Goal: Book appointment/travel/reservation

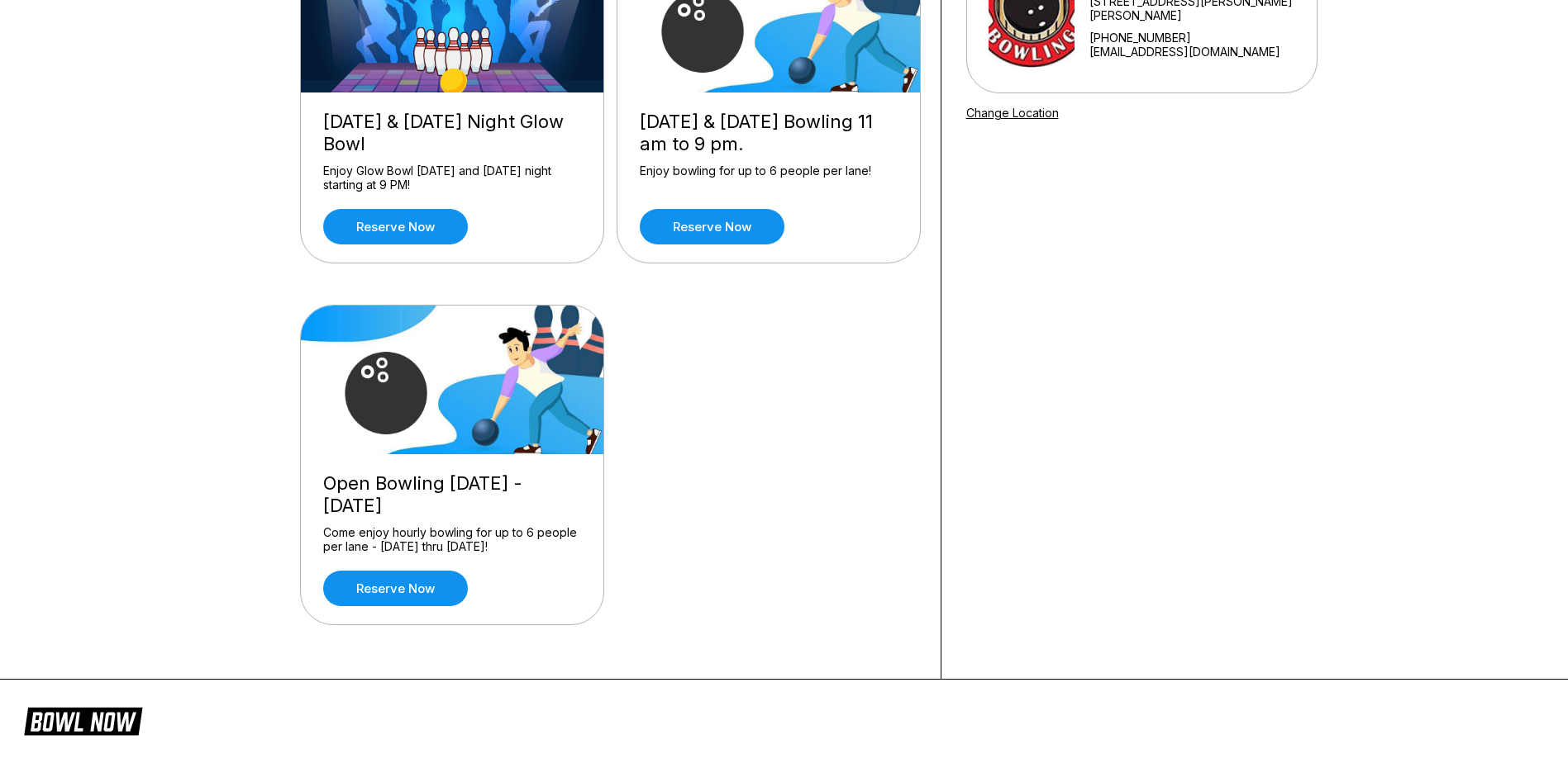
scroll to position [331, 0]
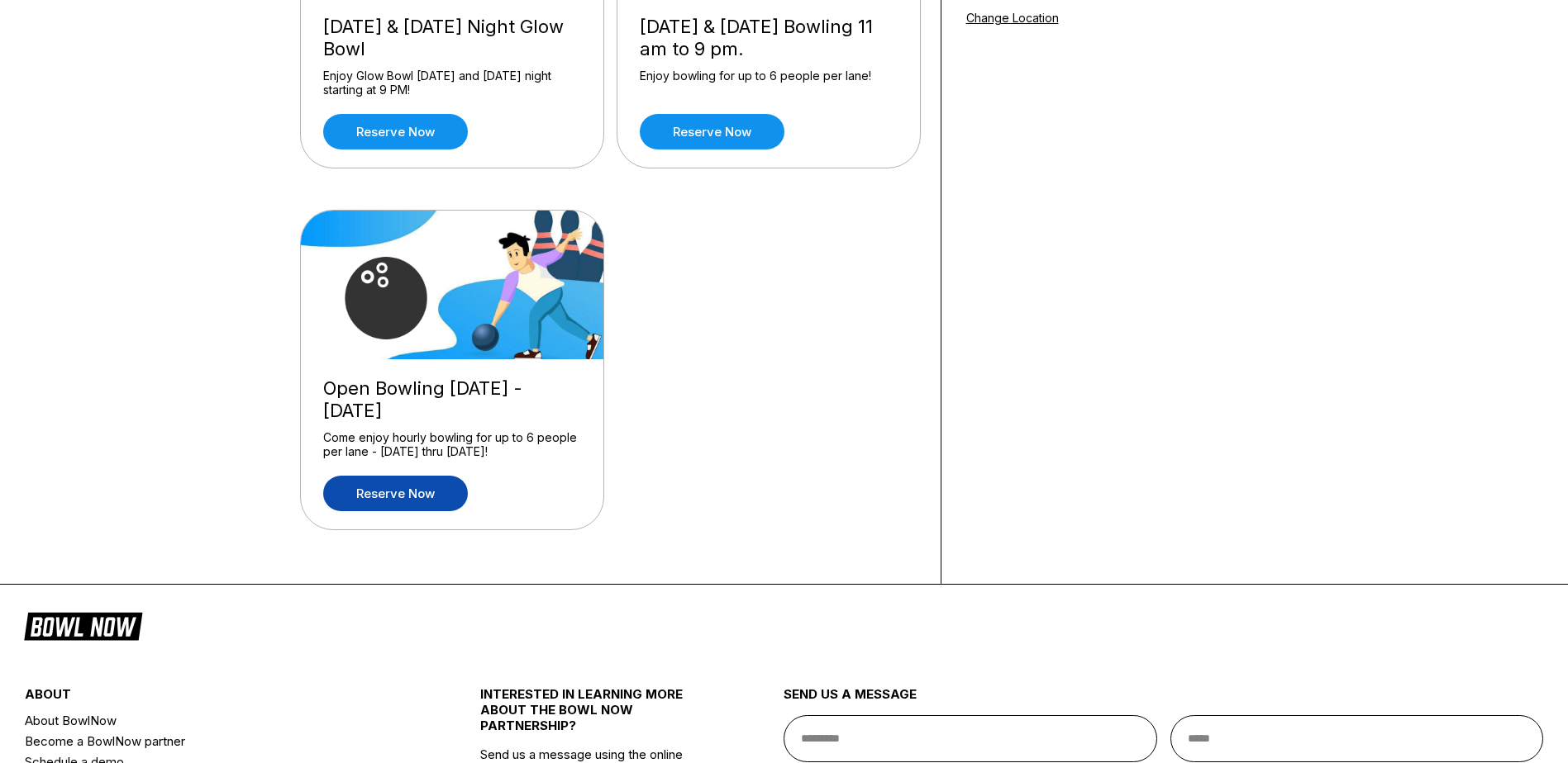
click at [417, 500] on link "Reserve now" at bounding box center [395, 493] width 145 height 35
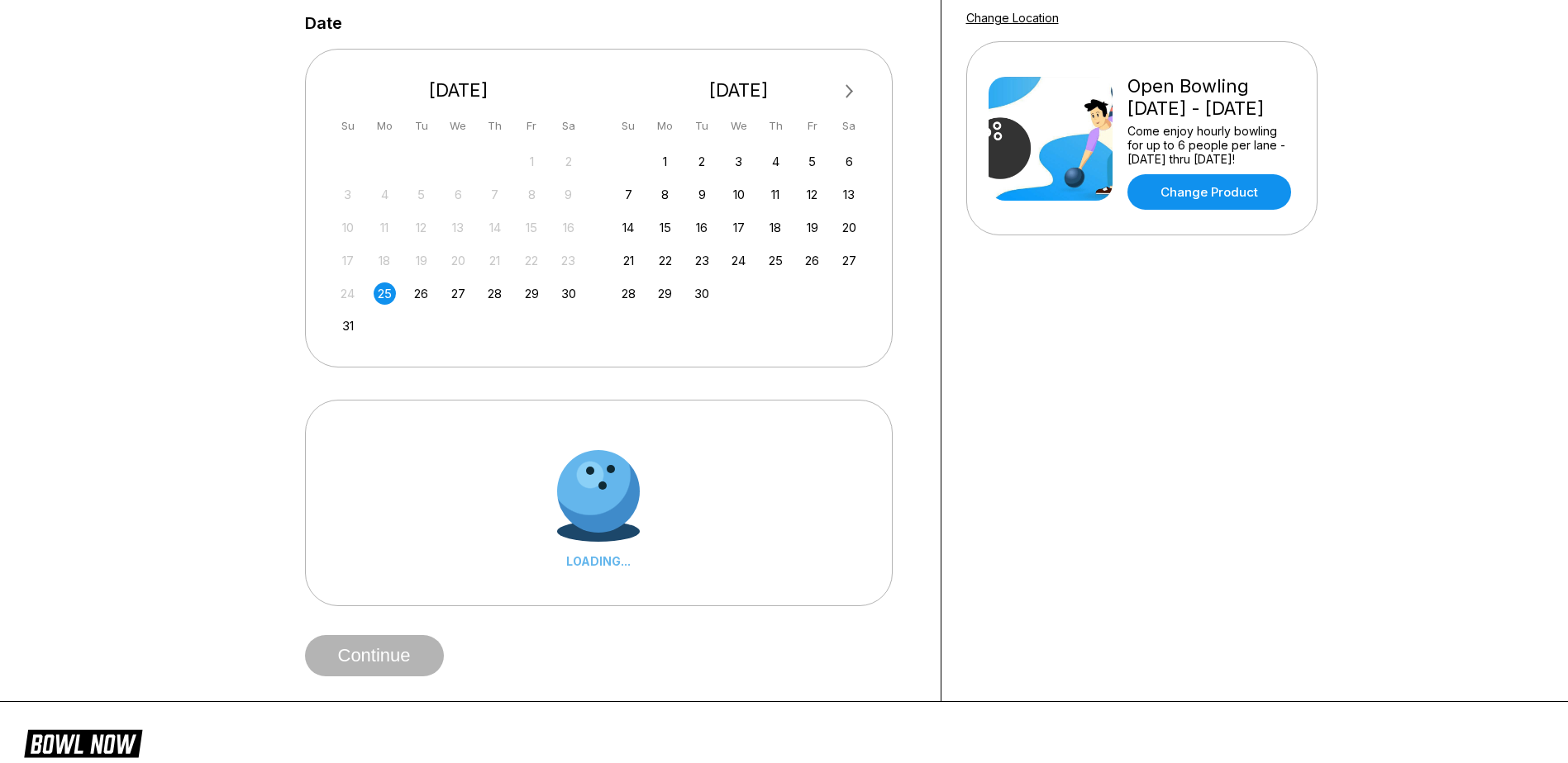
scroll to position [0, 0]
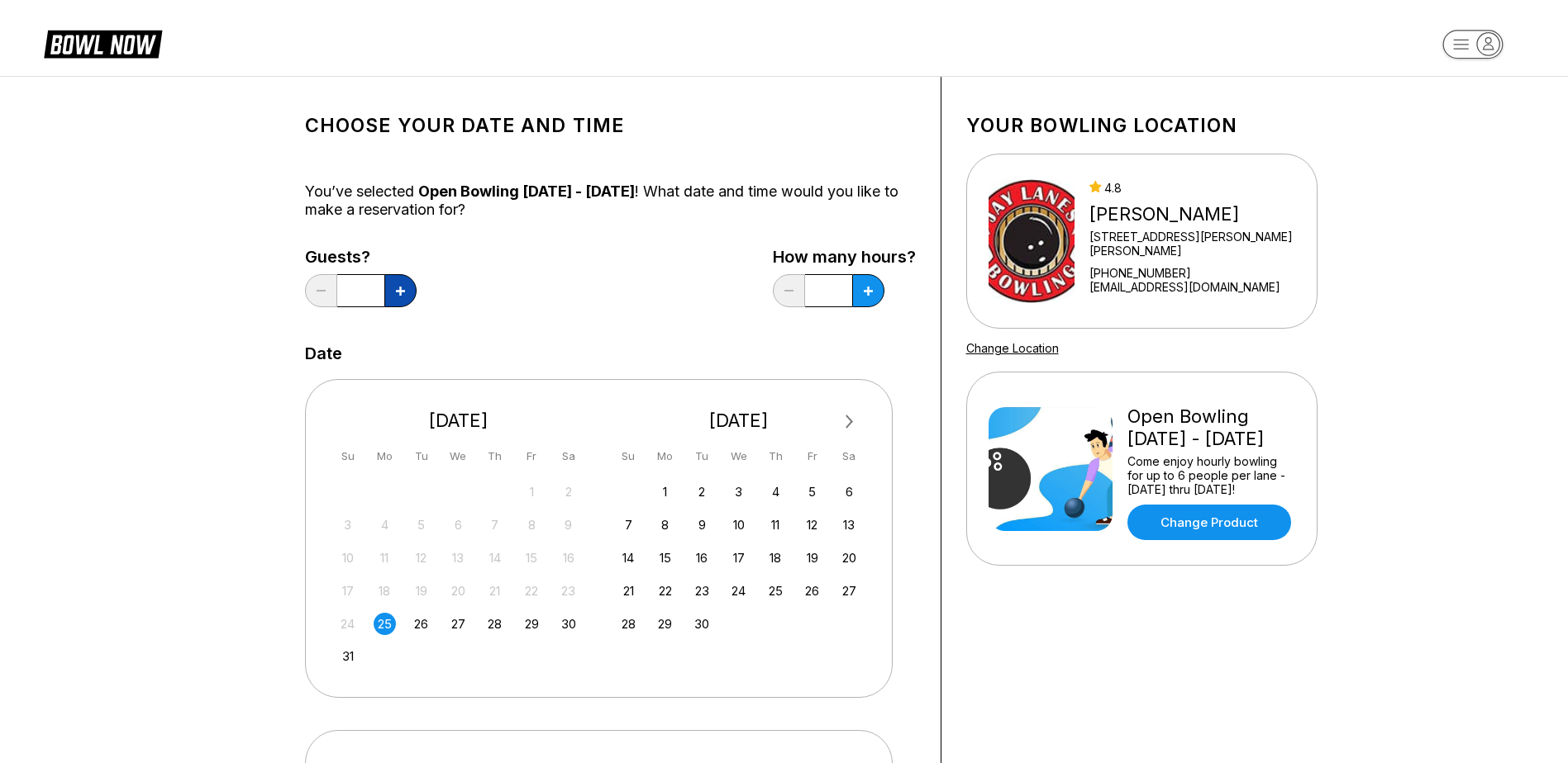
click at [402, 285] on button at bounding box center [400, 291] width 32 height 33
type input "*"
click at [417, 297] on button at bounding box center [400, 291] width 32 height 33
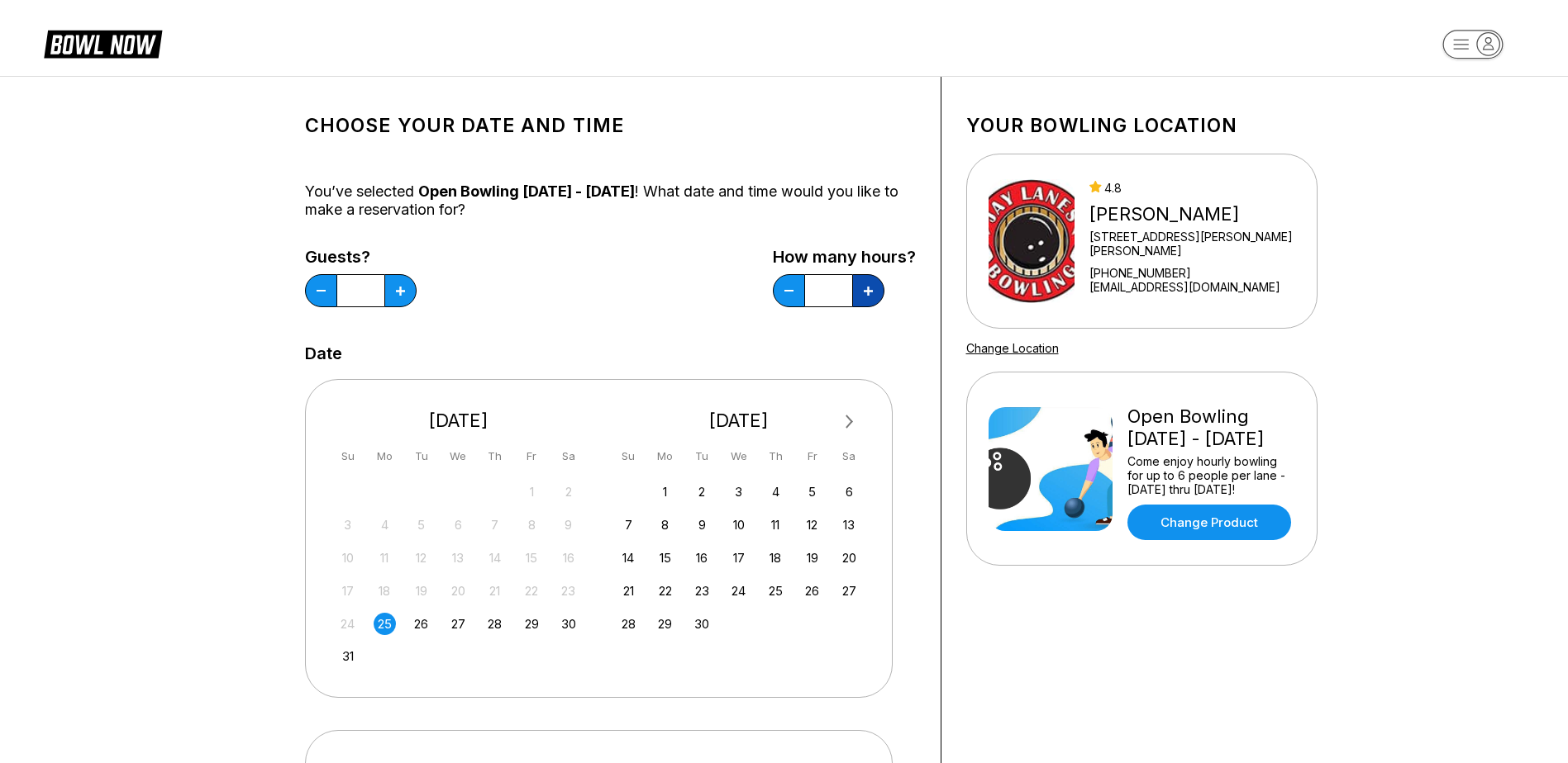
click at [417, 297] on button at bounding box center [400, 291] width 32 height 33
type input "*"
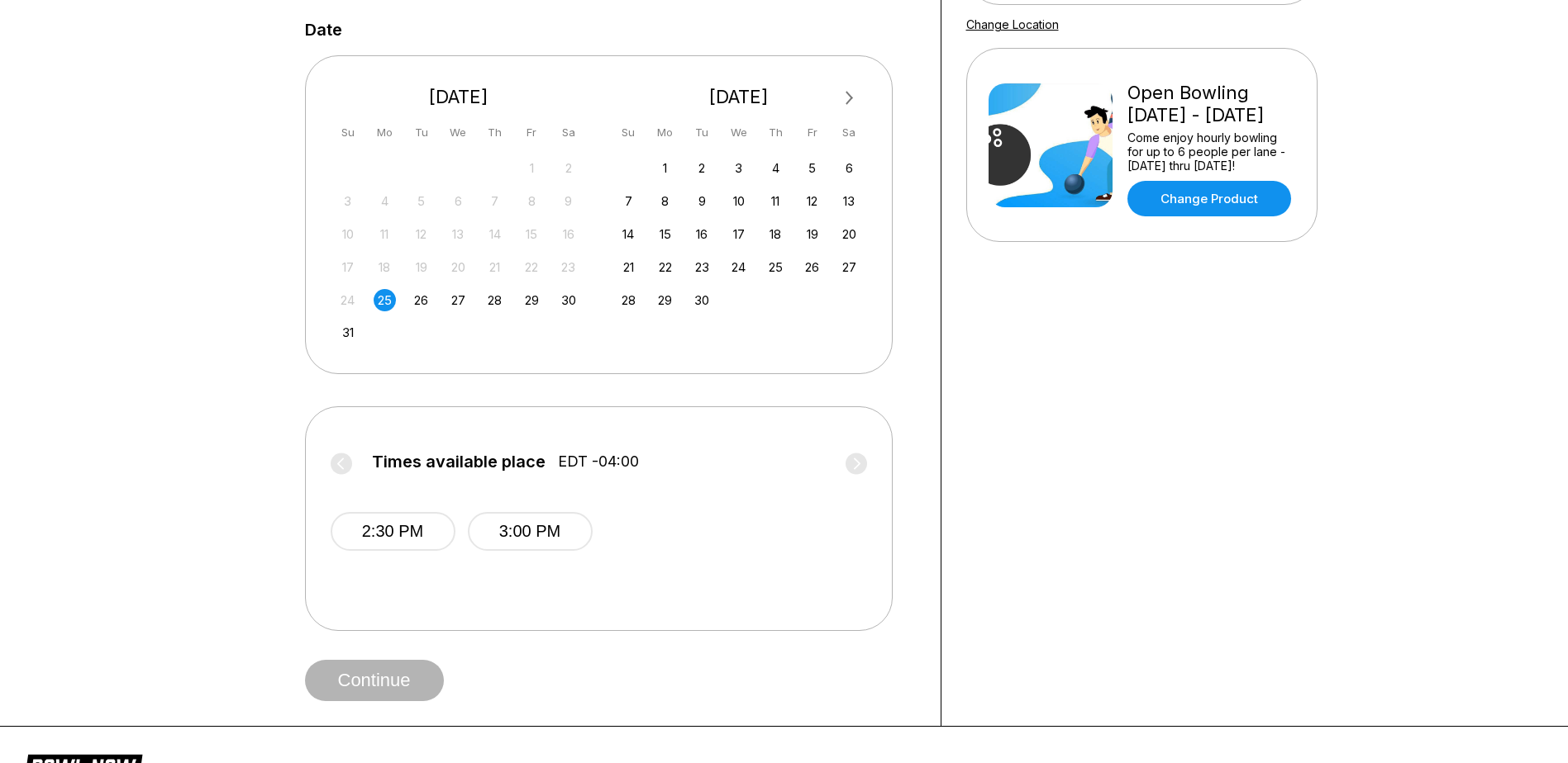
scroll to position [413, 0]
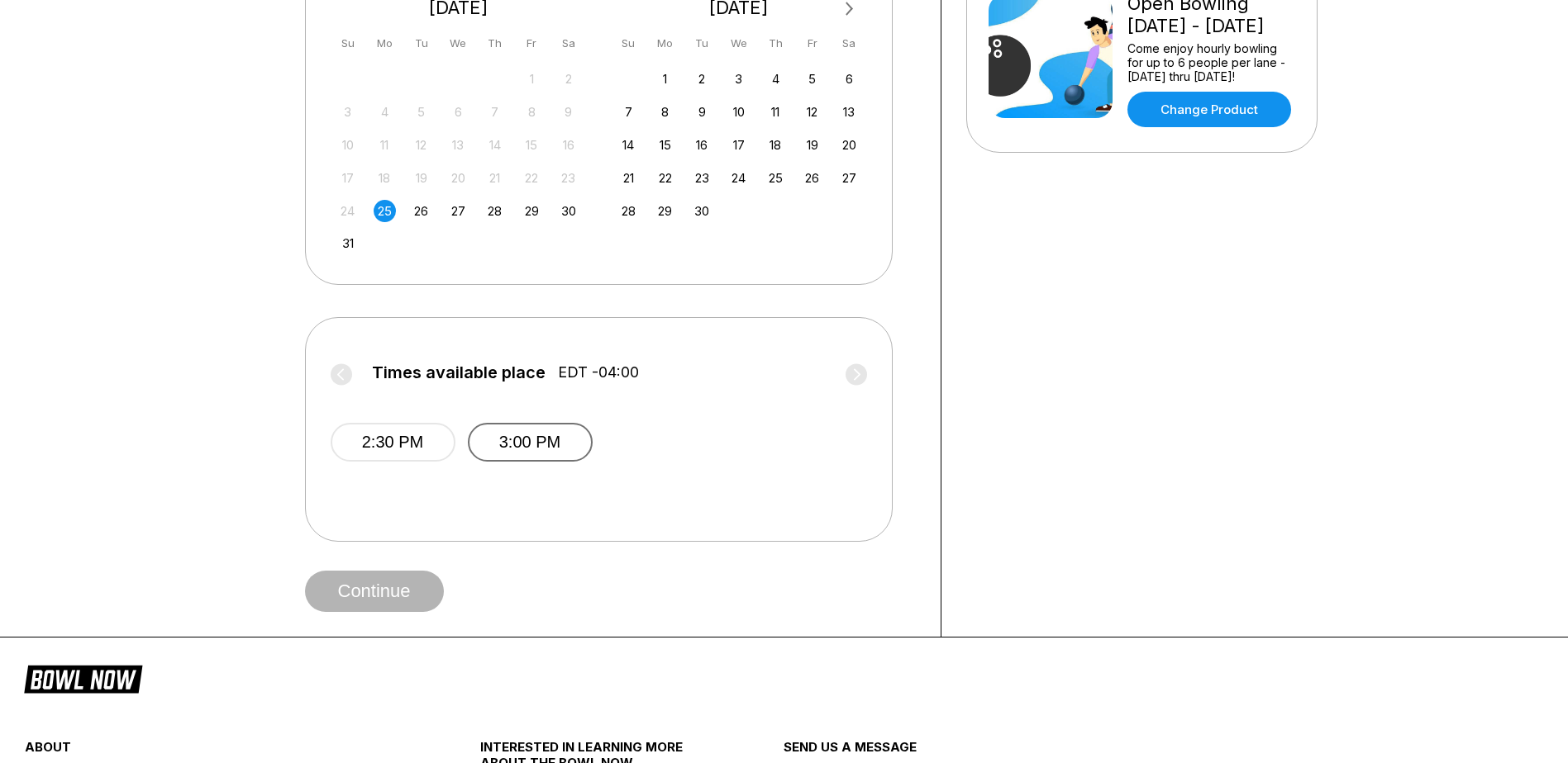
click at [564, 452] on button "3:00 PM" at bounding box center [529, 442] width 125 height 39
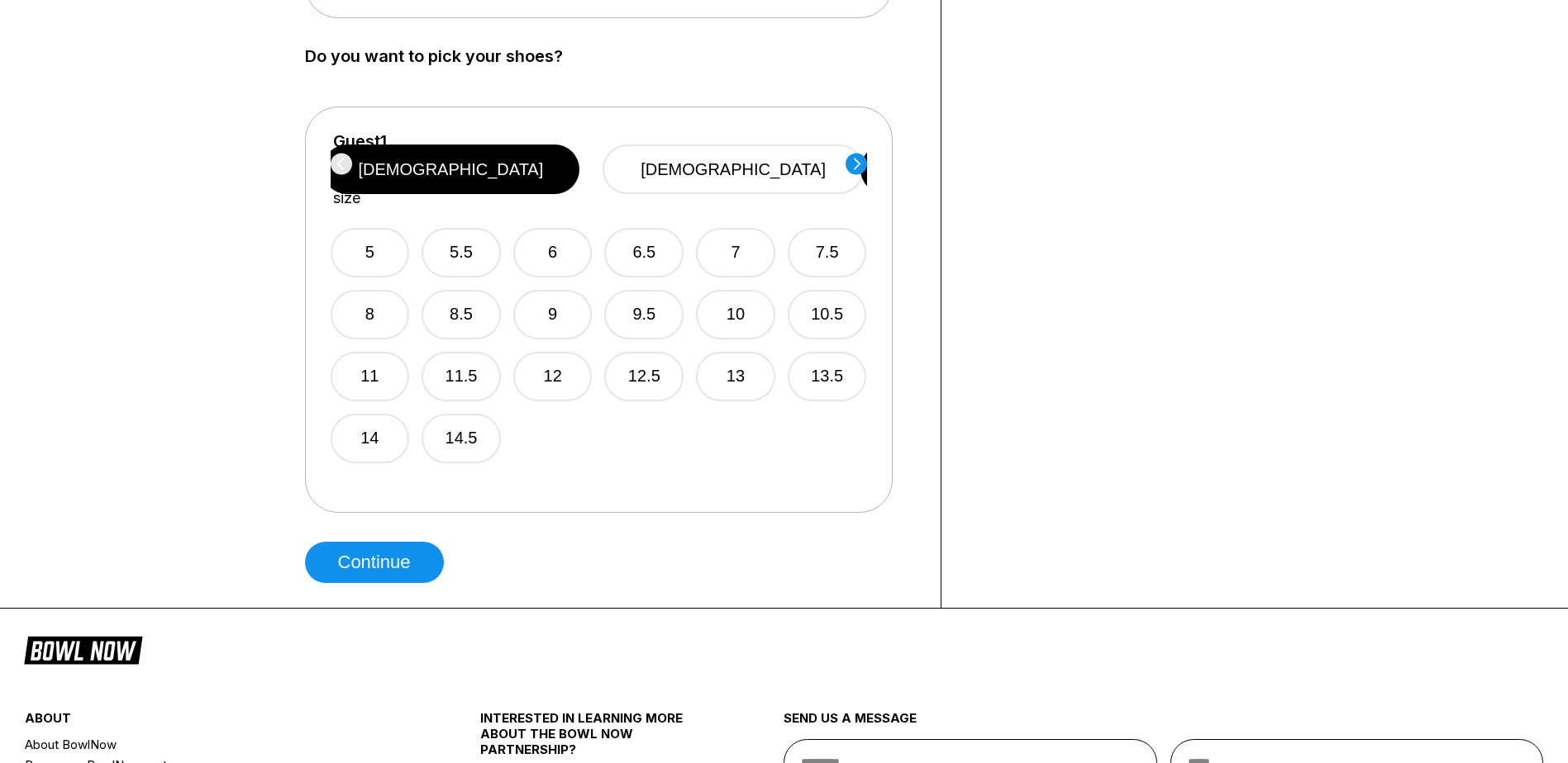
scroll to position [909, 0]
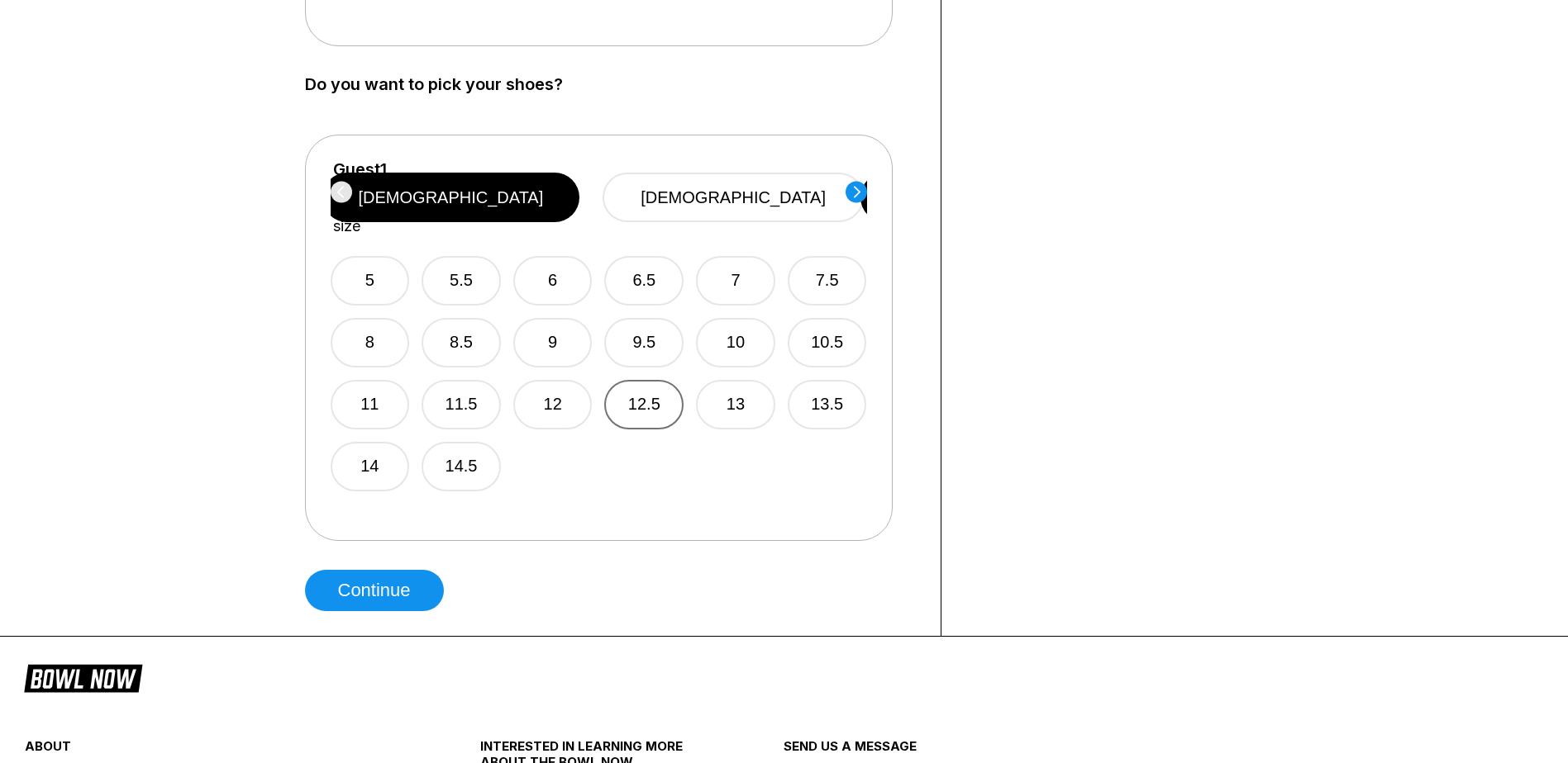
click at [642, 388] on button "12.5" at bounding box center [644, 405] width 79 height 50
click at [857, 190] on icon at bounding box center [856, 191] width 6 height 12
click at [759, 323] on button "10" at bounding box center [735, 343] width 79 height 50
click at [863, 195] on circle at bounding box center [856, 191] width 21 height 21
click at [622, 382] on button "12.5" at bounding box center [644, 405] width 79 height 50
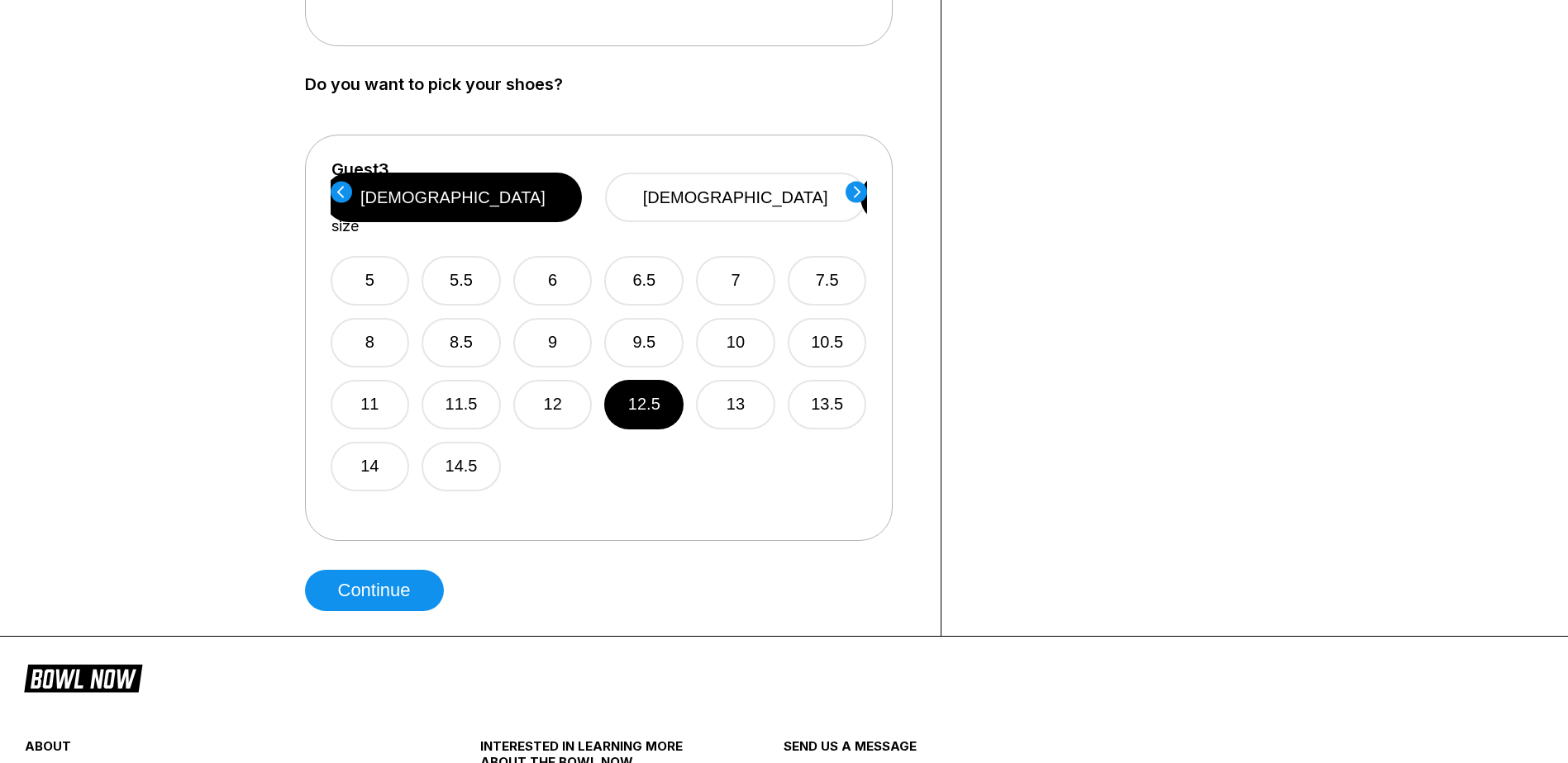
click at [857, 202] on circle at bounding box center [856, 191] width 21 height 21
click at [714, 318] on button "10" at bounding box center [735, 343] width 79 height 50
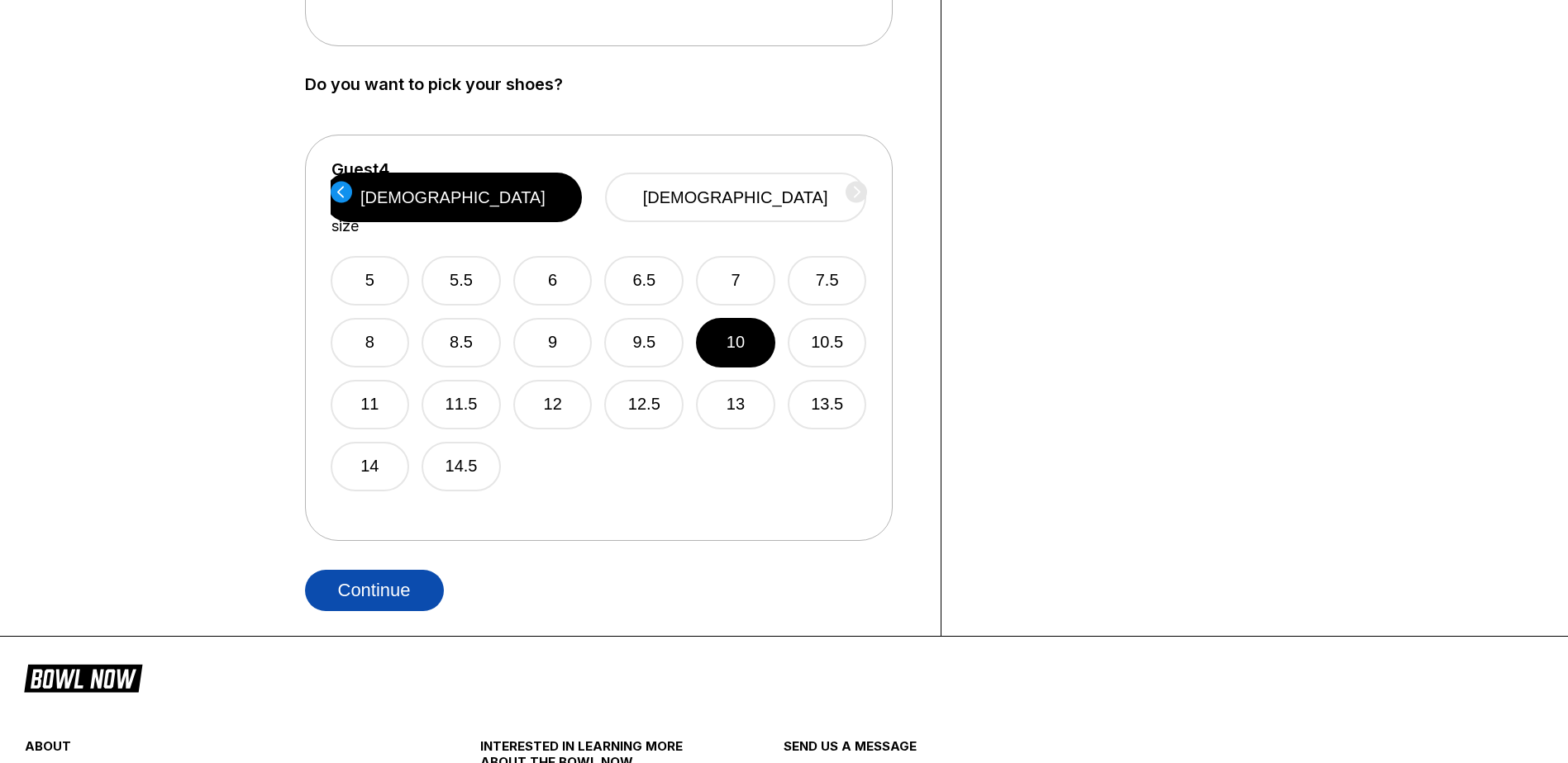
click at [371, 583] on button "Continue" at bounding box center [374, 590] width 139 height 42
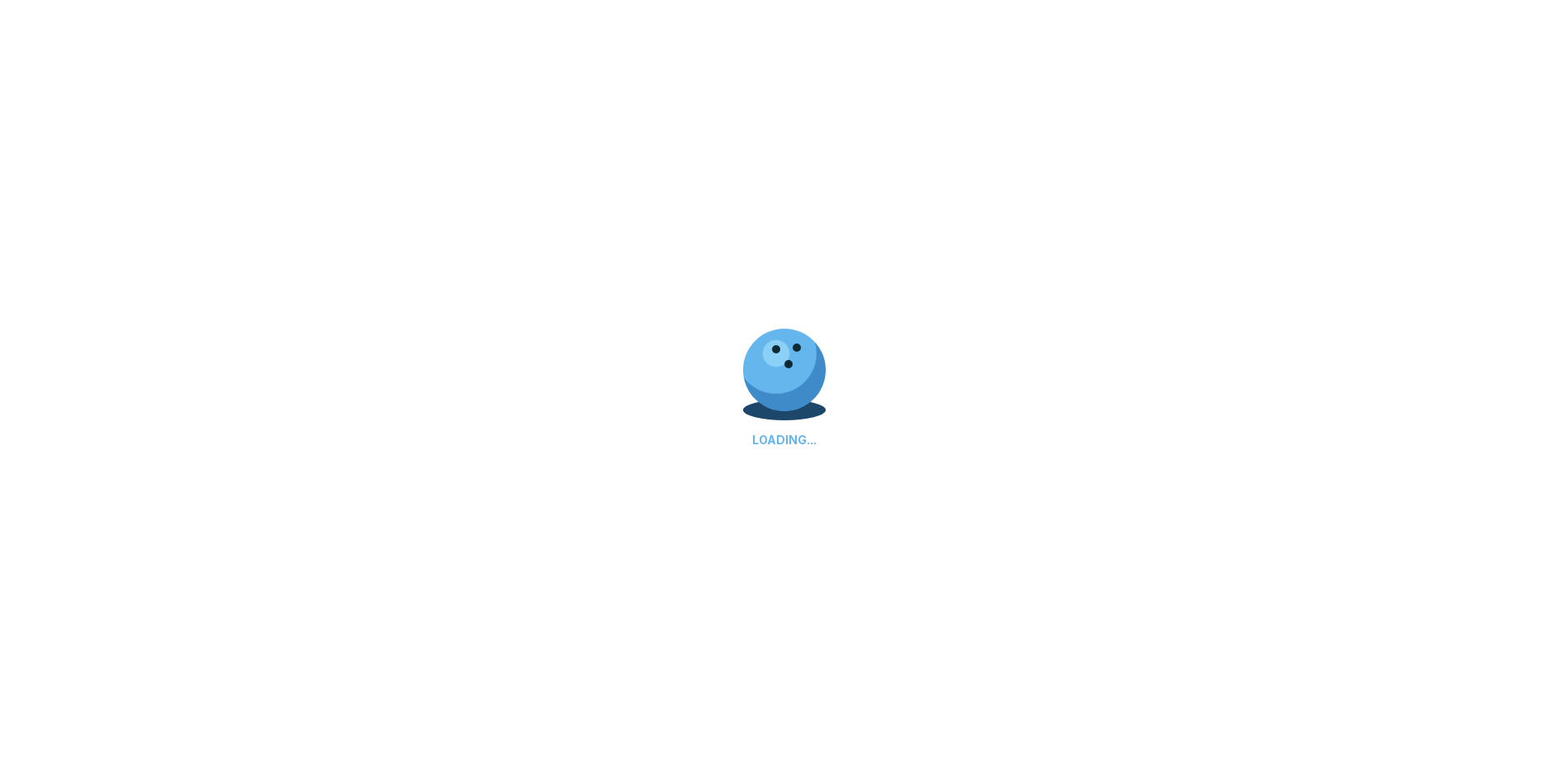
select select "**"
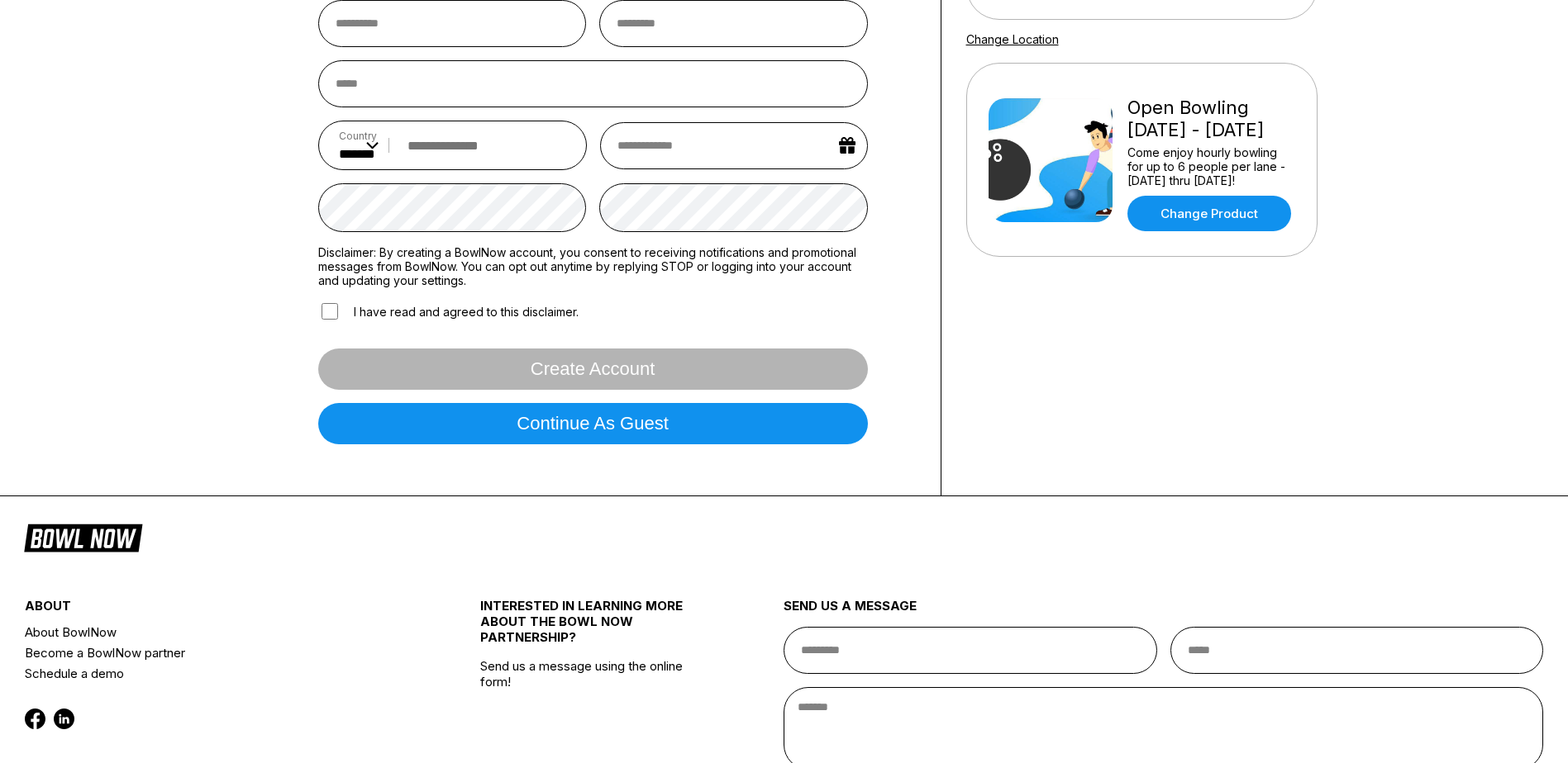
scroll to position [331, 0]
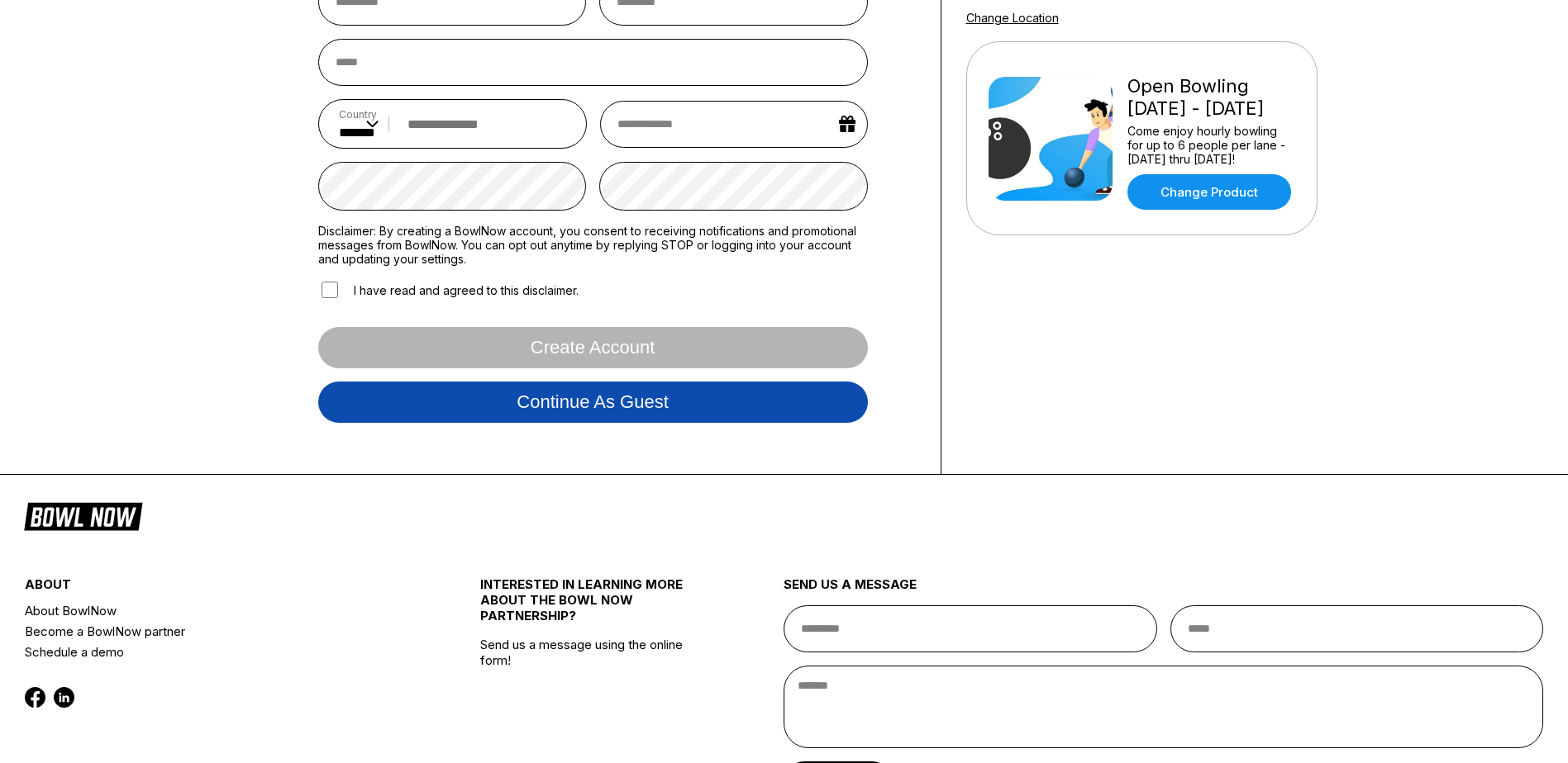
click at [577, 394] on button "Continue as guest" at bounding box center [592, 402] width 550 height 42
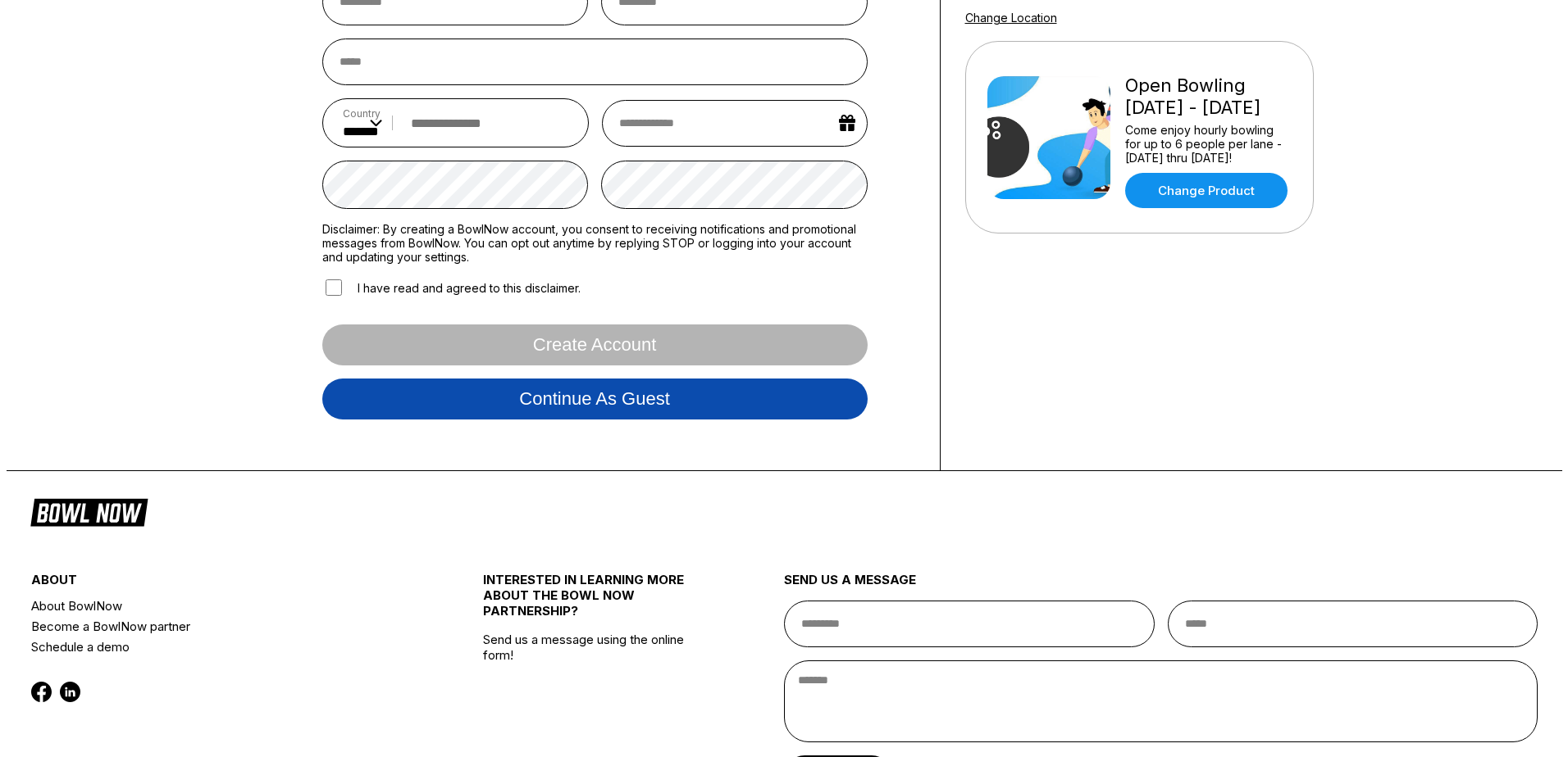
scroll to position [307, 0]
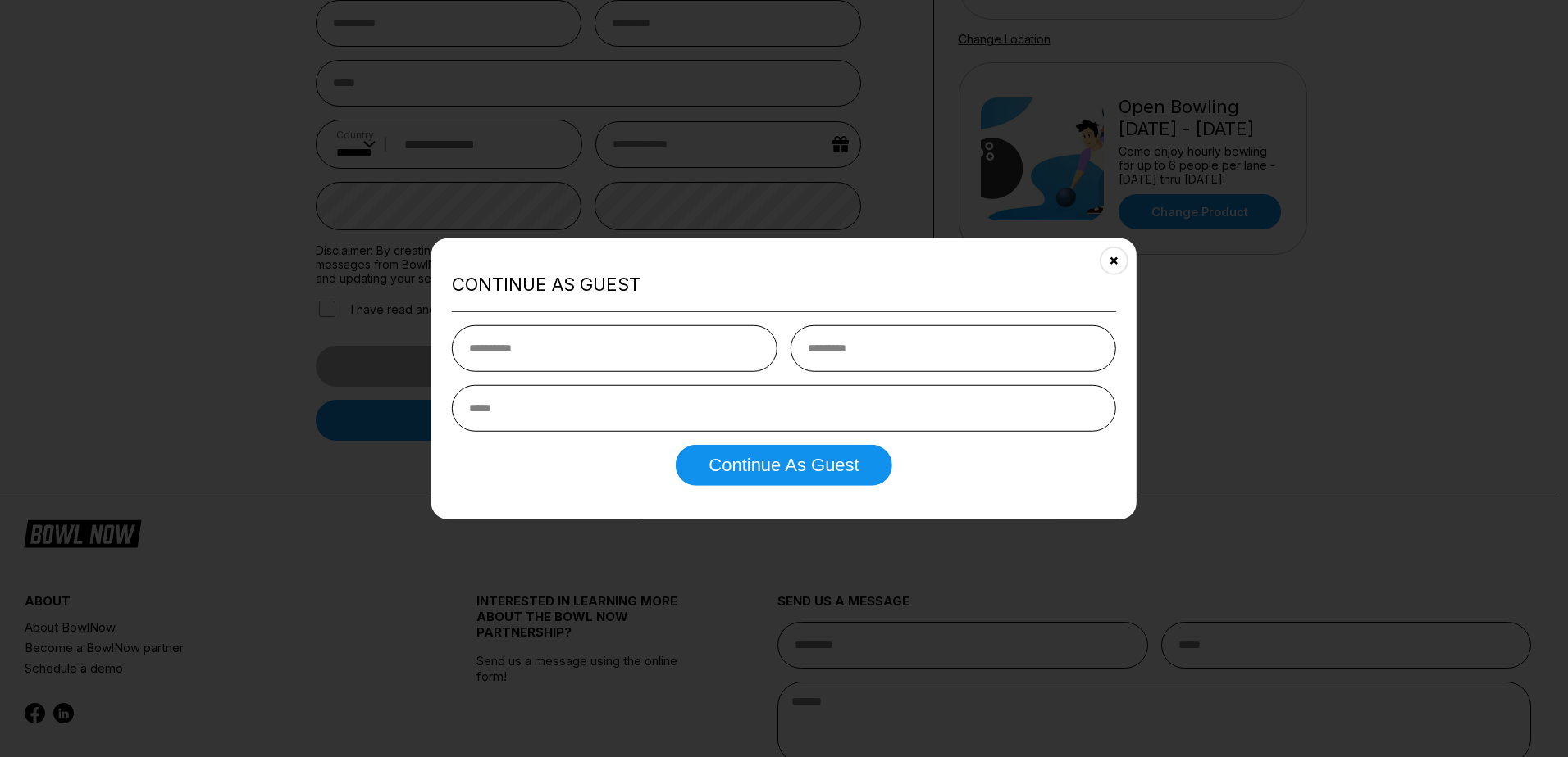
type input "*"
type input "****"
click at [871, 349] on input "text" at bounding box center [953, 347] width 326 height 47
type input "******"
click at [773, 418] on input "email" at bounding box center [784, 407] width 664 height 47
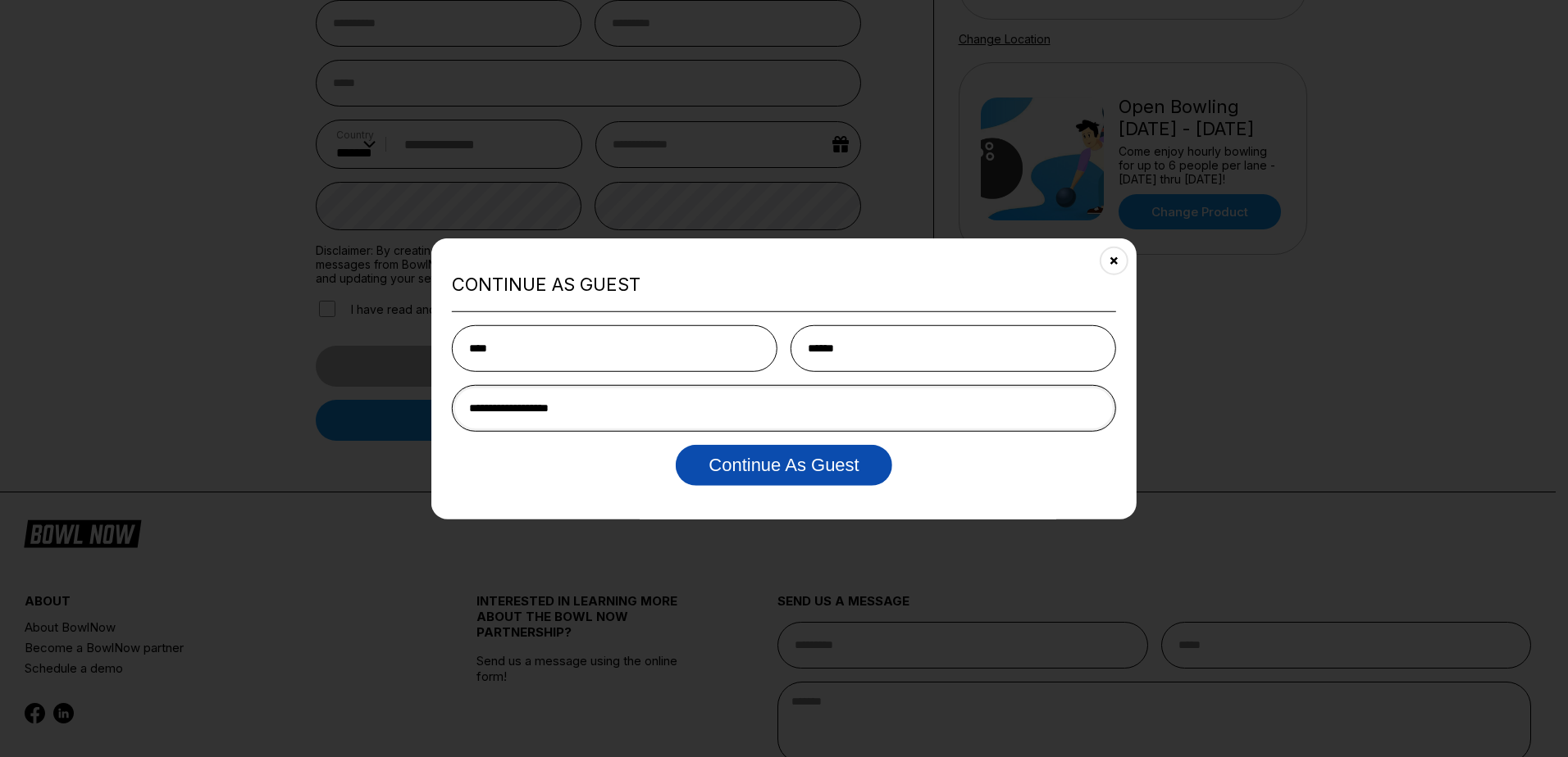
type input "**********"
click at [852, 477] on button "Continue as Guest" at bounding box center [783, 465] width 215 height 41
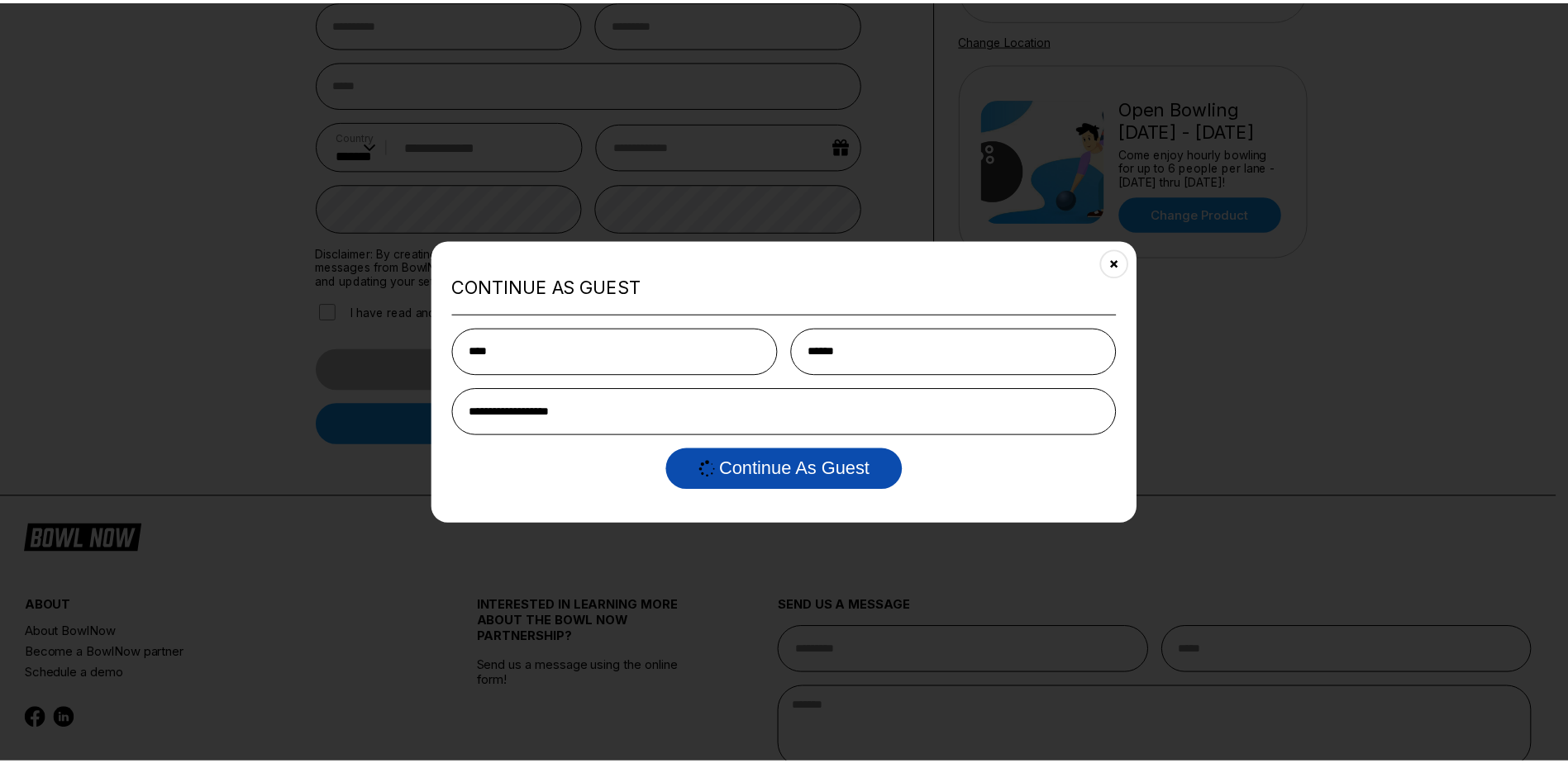
scroll to position [0, 0]
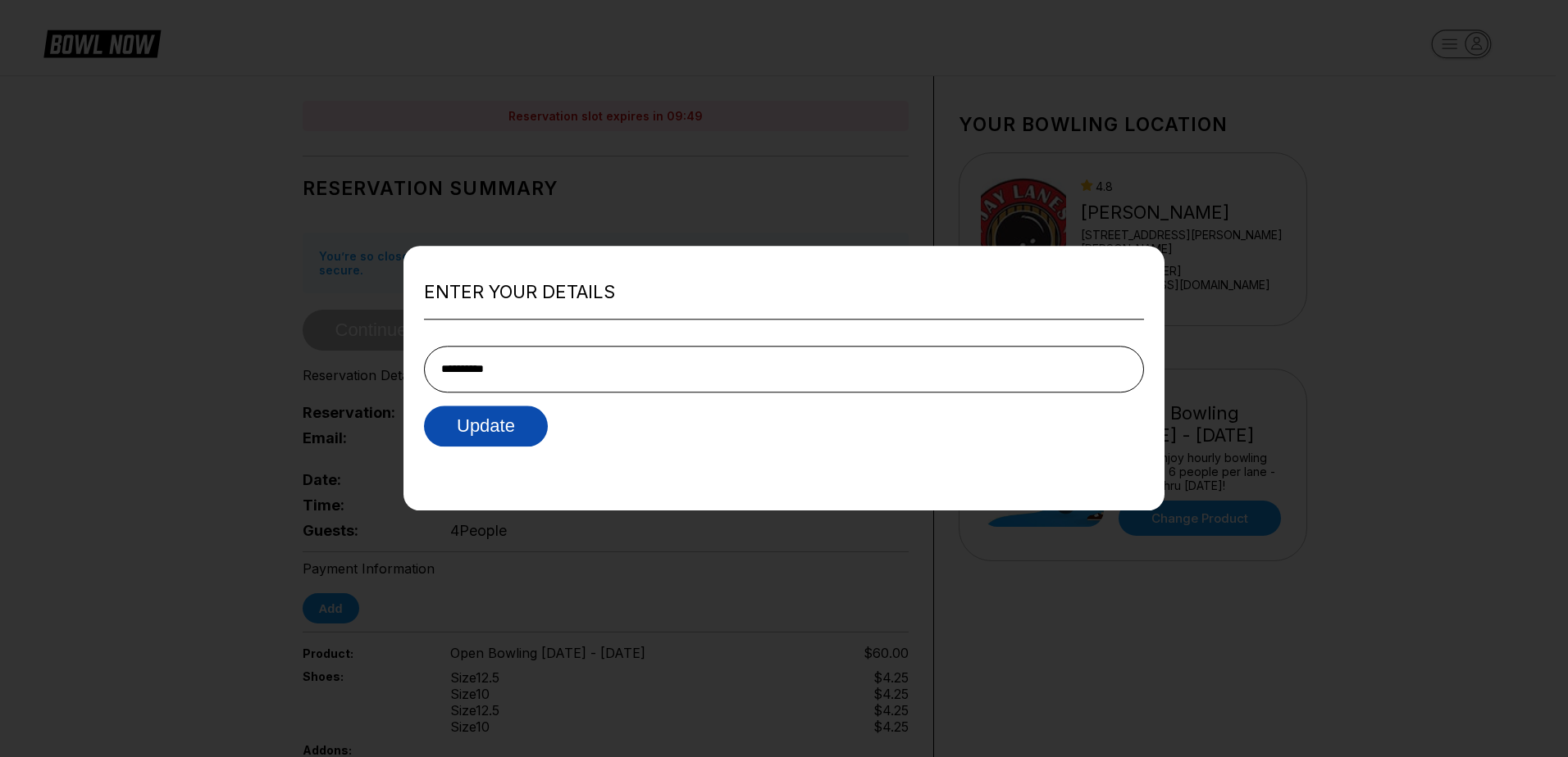
type input "**********"
click at [486, 420] on button "Update" at bounding box center [485, 426] width 124 height 41
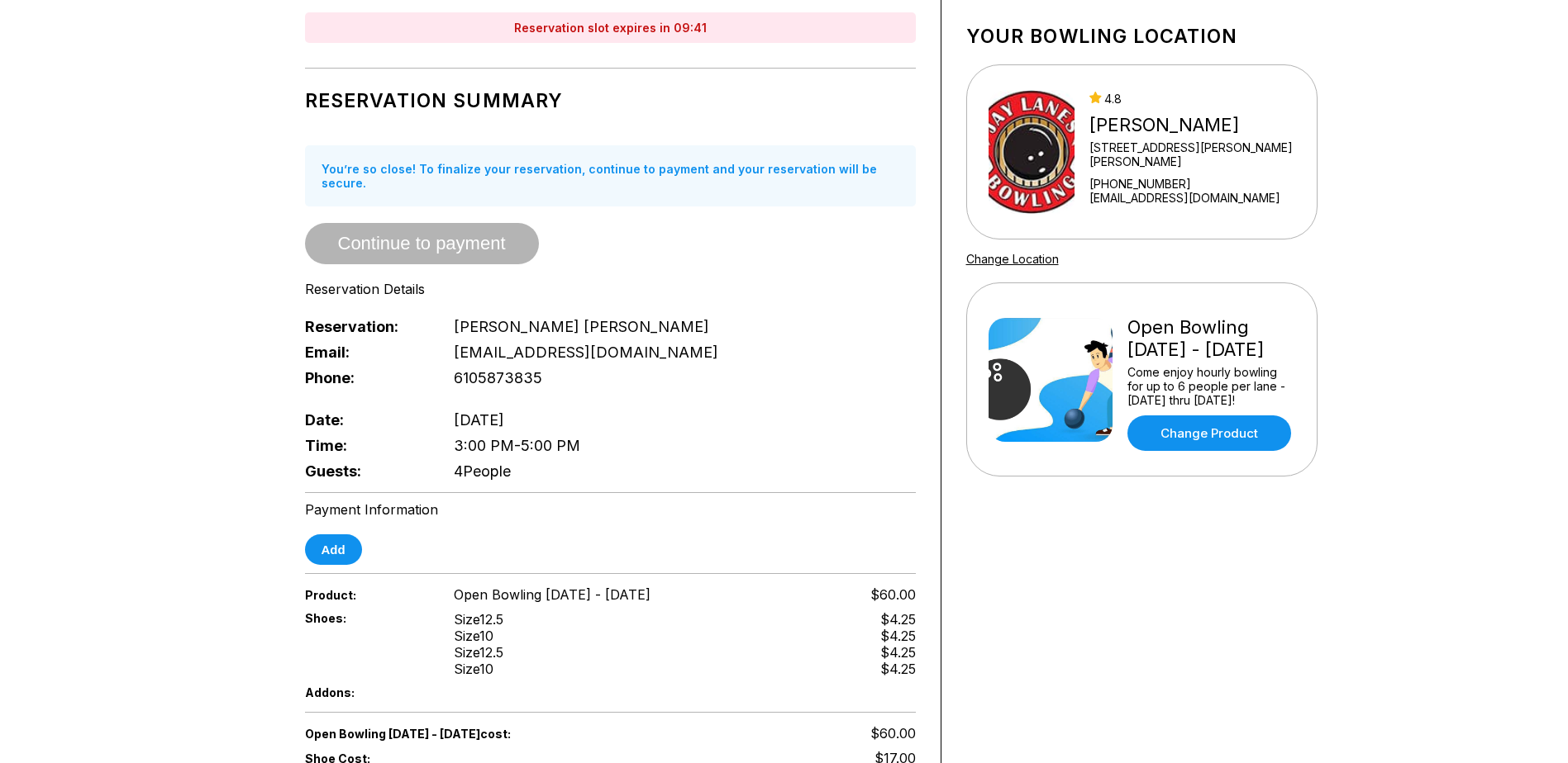
scroll to position [82, 0]
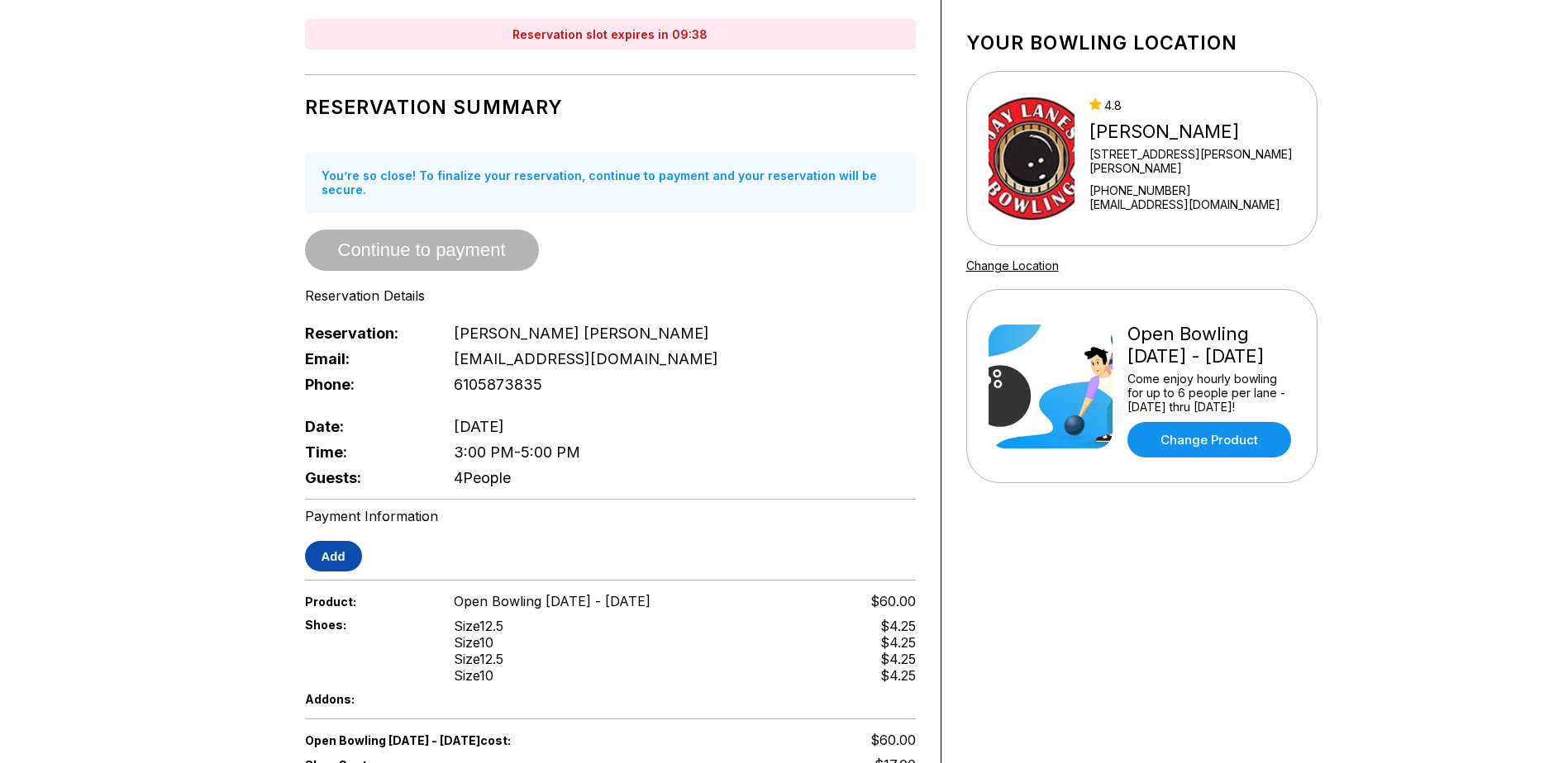
click at [341, 541] on button "Add" at bounding box center [334, 556] width 57 height 30
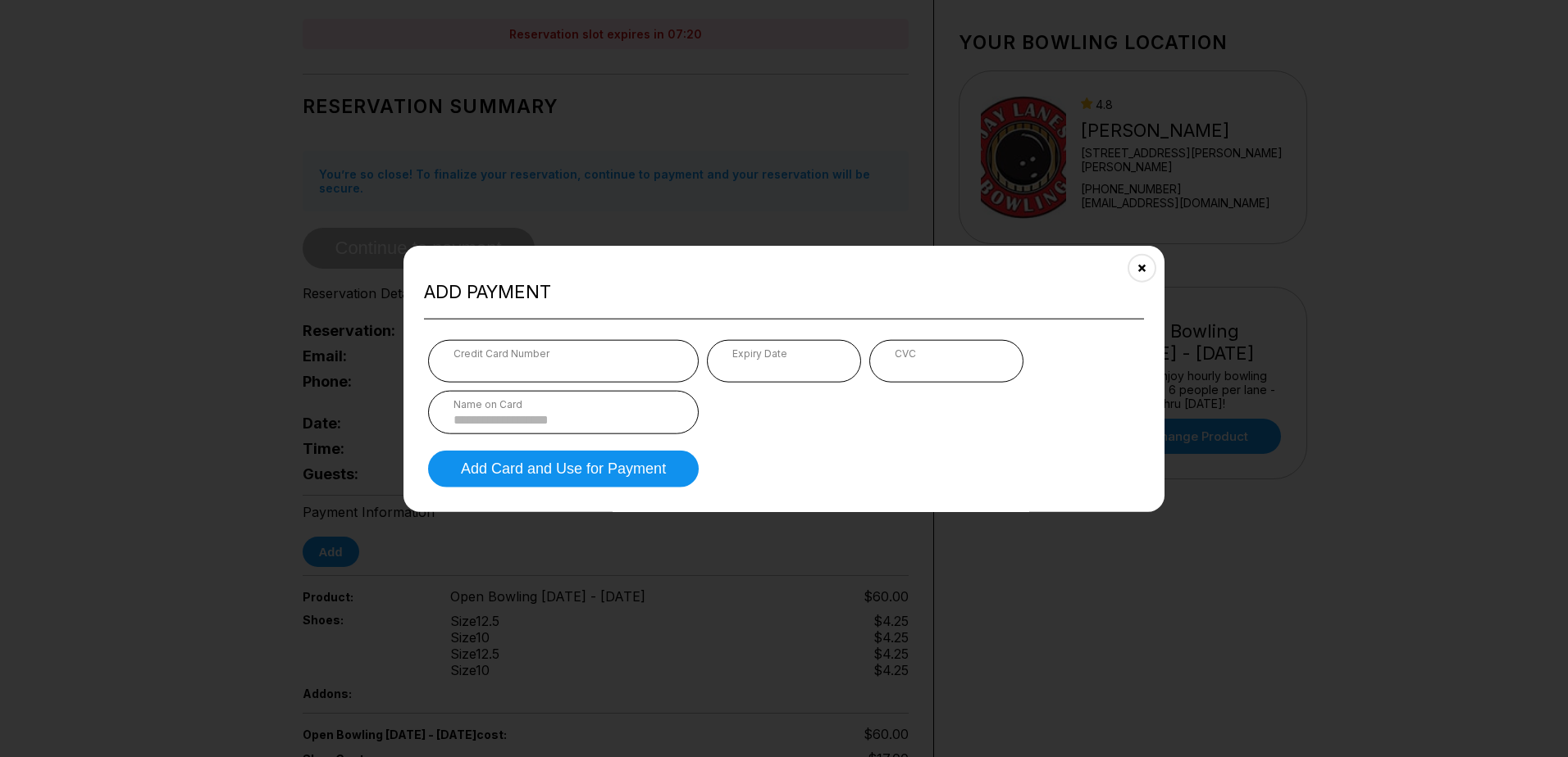
click at [547, 413] on input at bounding box center [564, 419] width 220 height 14
type input "**********"
click at [547, 474] on button "Add Card and Use for Payment" at bounding box center [563, 468] width 271 height 37
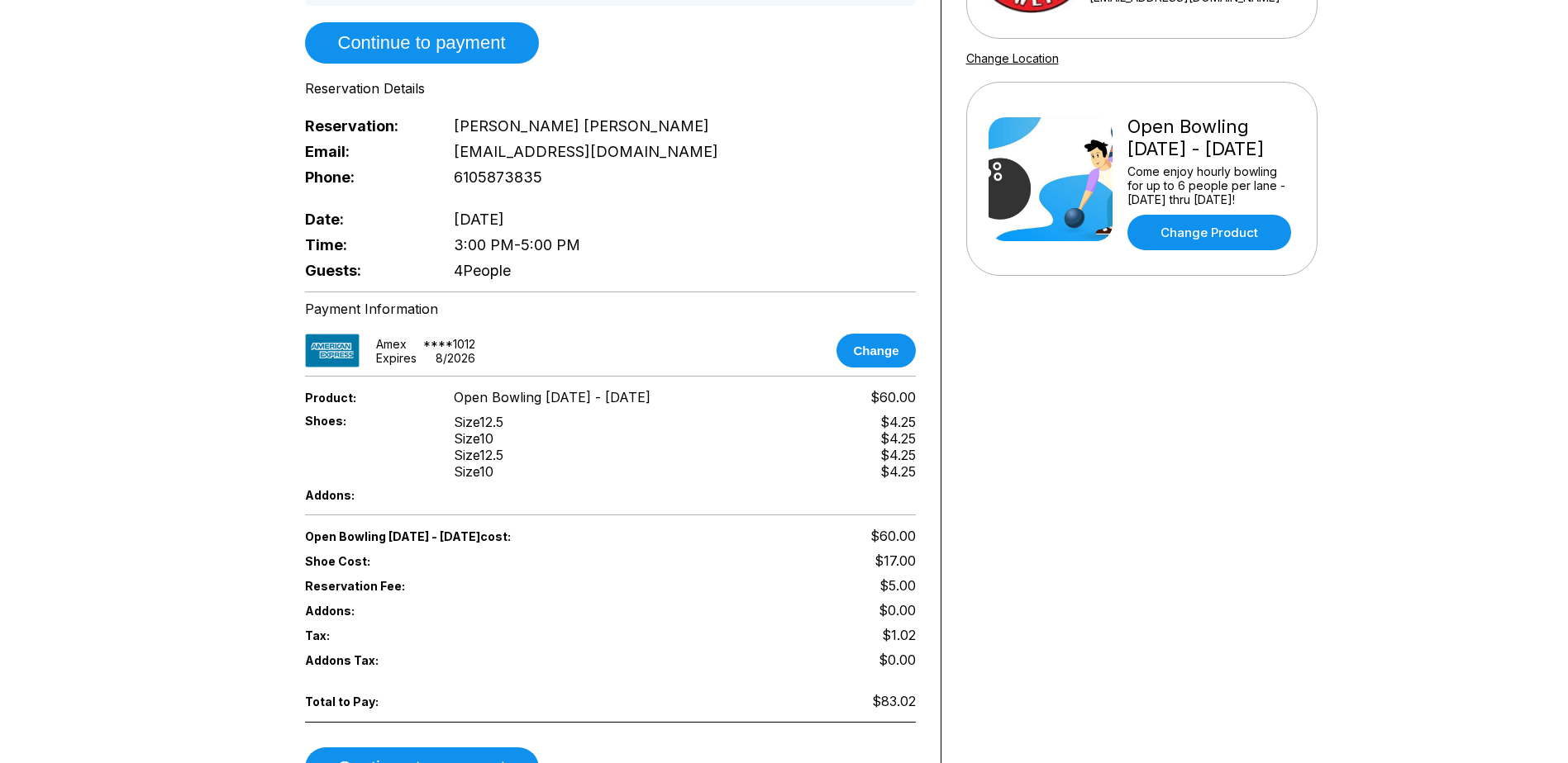
scroll to position [331, 0]
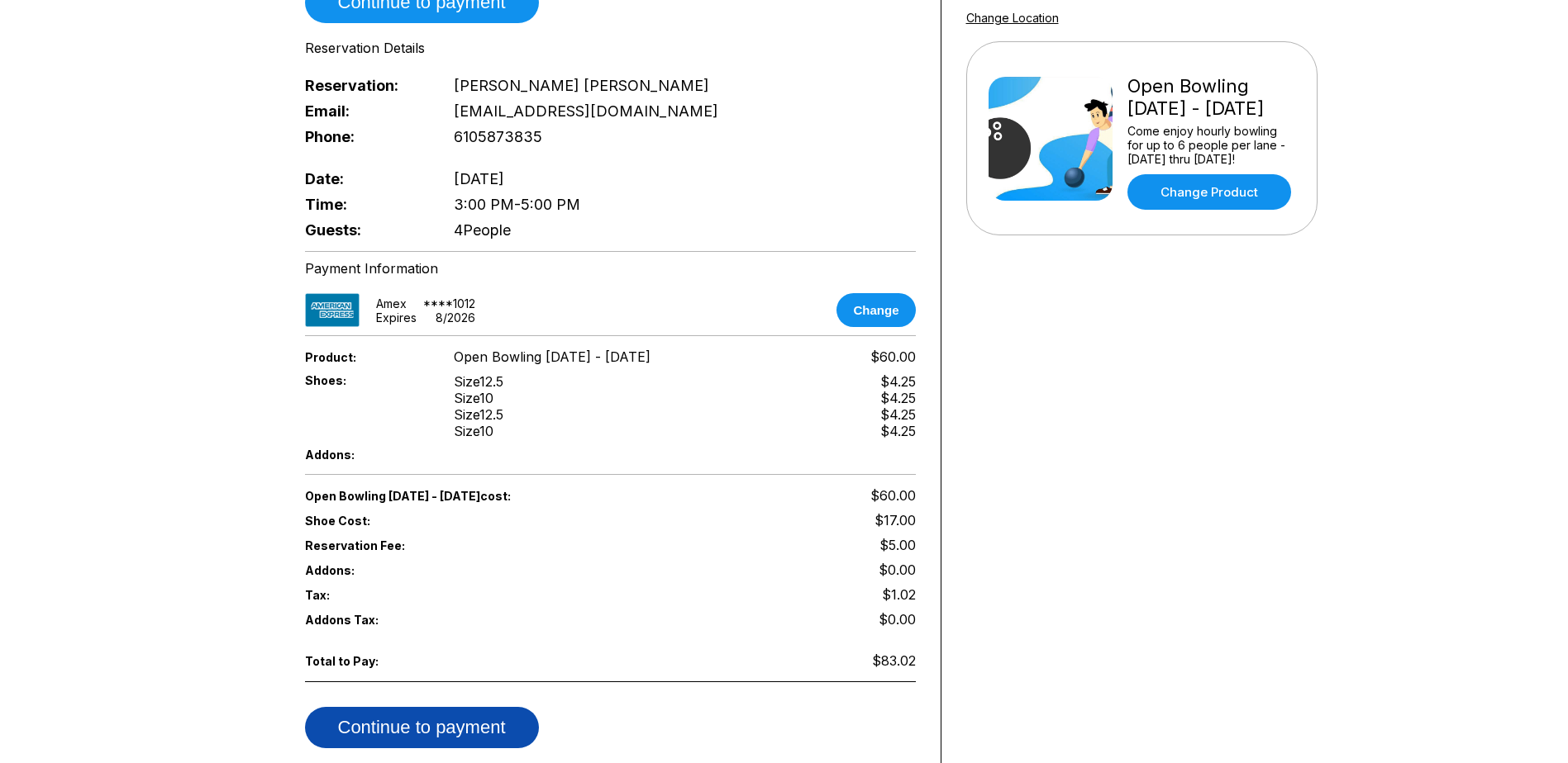
click at [484, 708] on button "Continue to payment" at bounding box center [421, 728] width 234 height 42
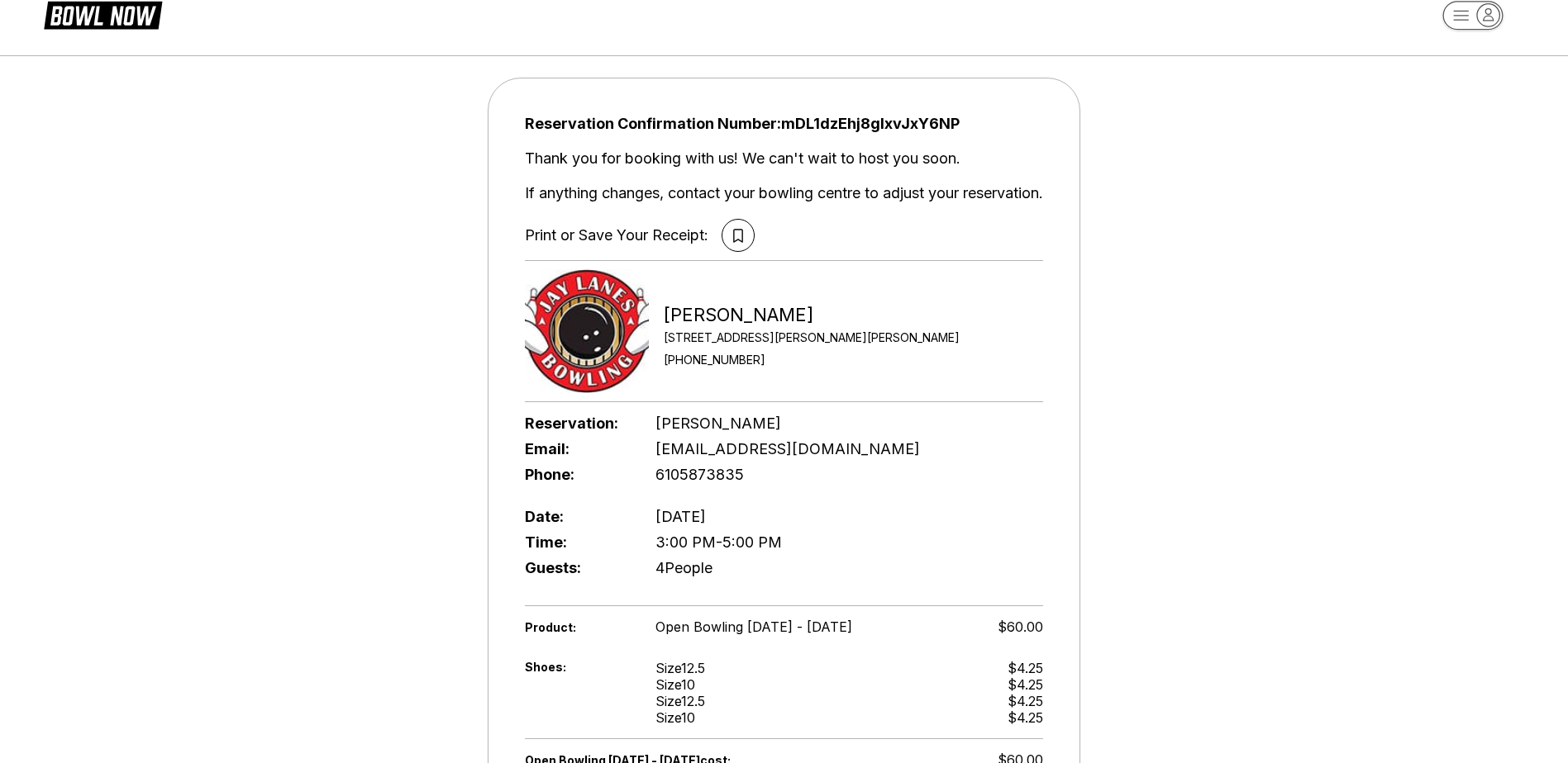
scroll to position [0, 0]
